Goal: Task Accomplishment & Management: Manage account settings

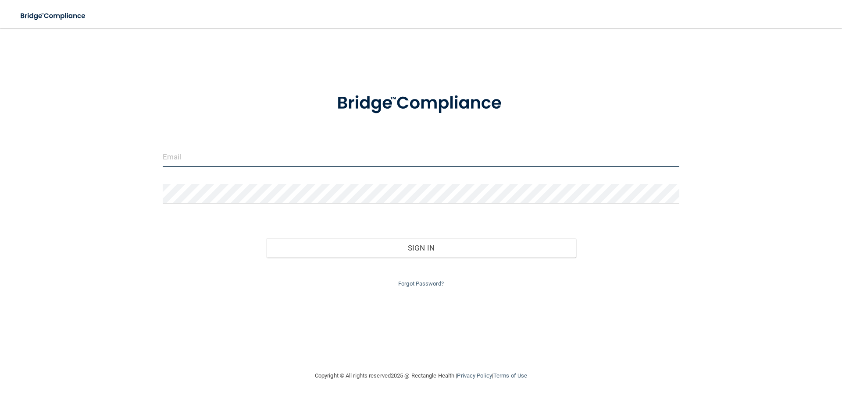
type input "[EMAIL_ADDRESS][DOMAIN_NAME]"
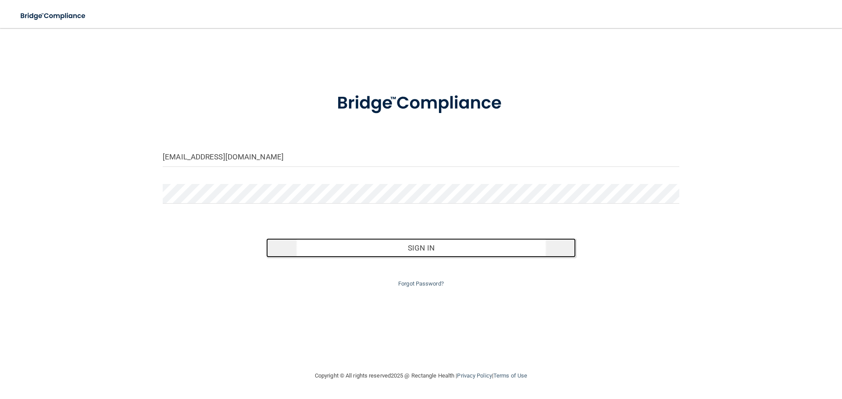
click at [419, 251] on button "Sign In" at bounding box center [421, 247] width 310 height 19
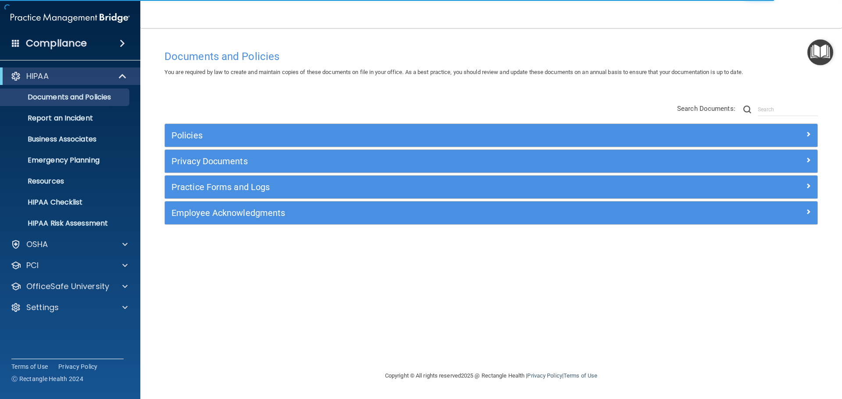
click at [817, 51] on img "Open Resource Center" at bounding box center [820, 52] width 26 height 26
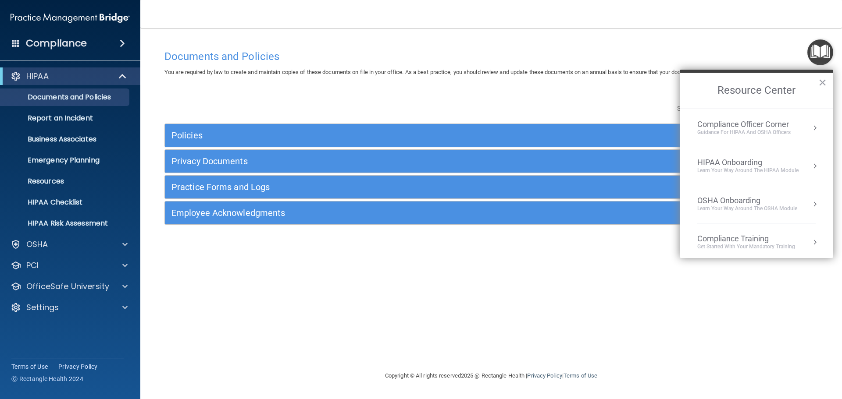
click at [725, 165] on div "HIPAA Onboarding" at bounding box center [747, 163] width 101 height 10
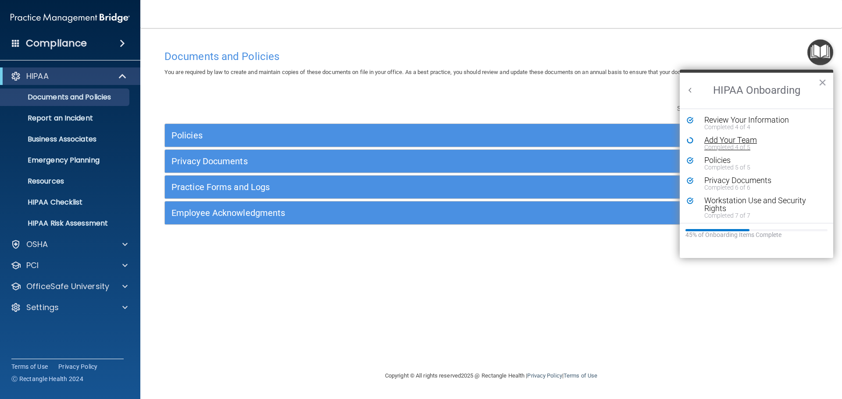
click at [742, 144] on div "Completed 4 of 5" at bounding box center [759, 147] width 111 height 6
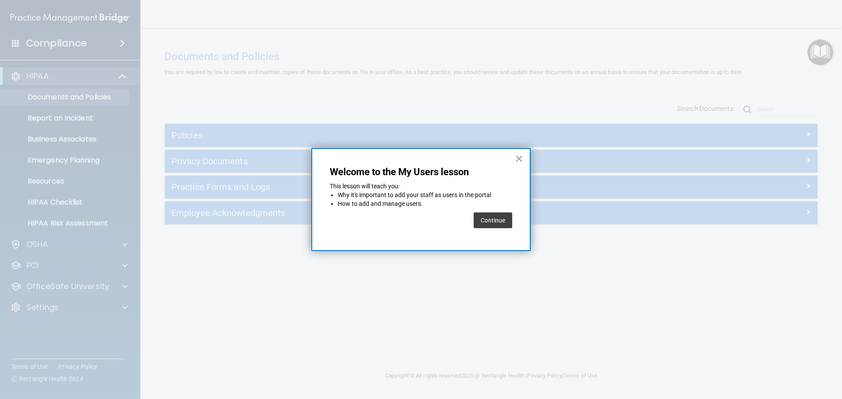
click at [488, 219] on button "Continue" at bounding box center [492, 221] width 39 height 16
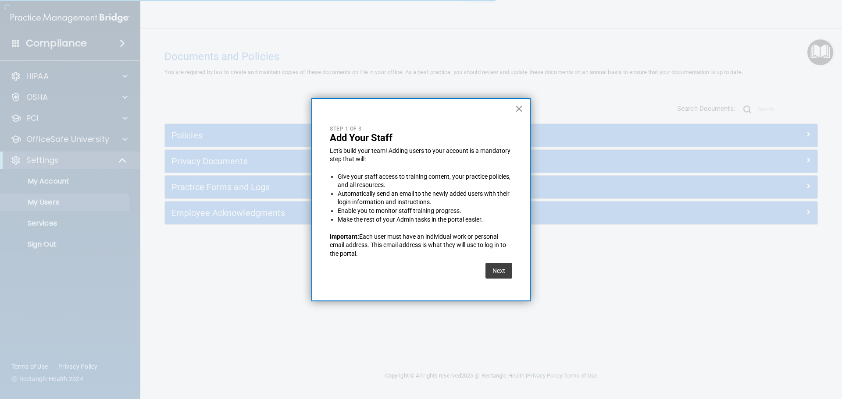
select select "20"
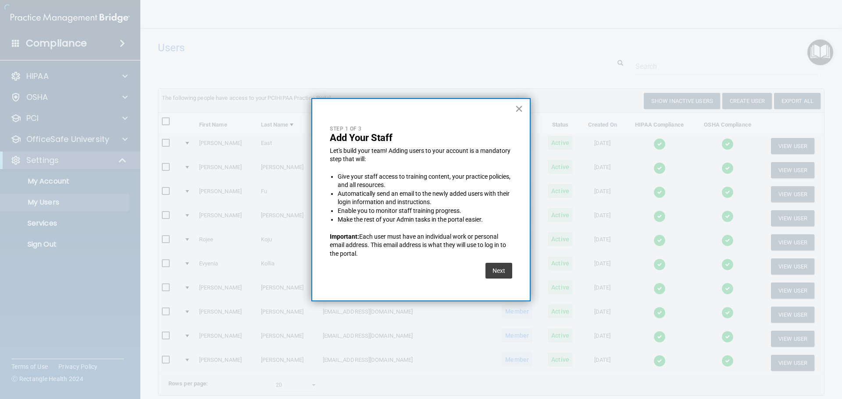
click at [520, 107] on button "×" at bounding box center [519, 109] width 8 height 14
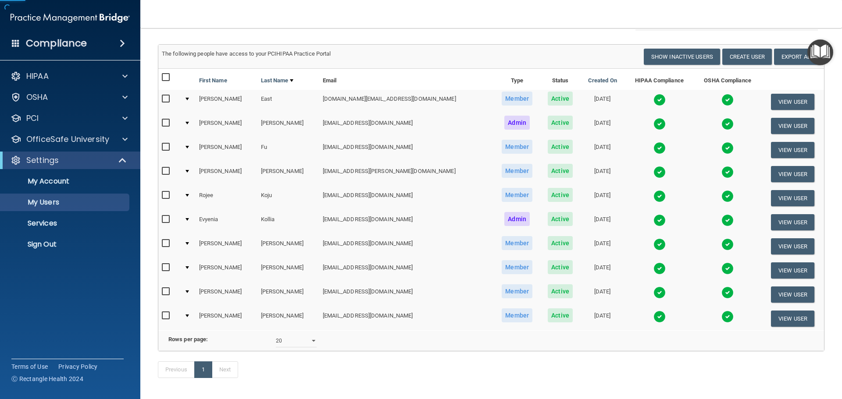
scroll to position [85, 0]
